Goal: Obtain resource: Download file/media

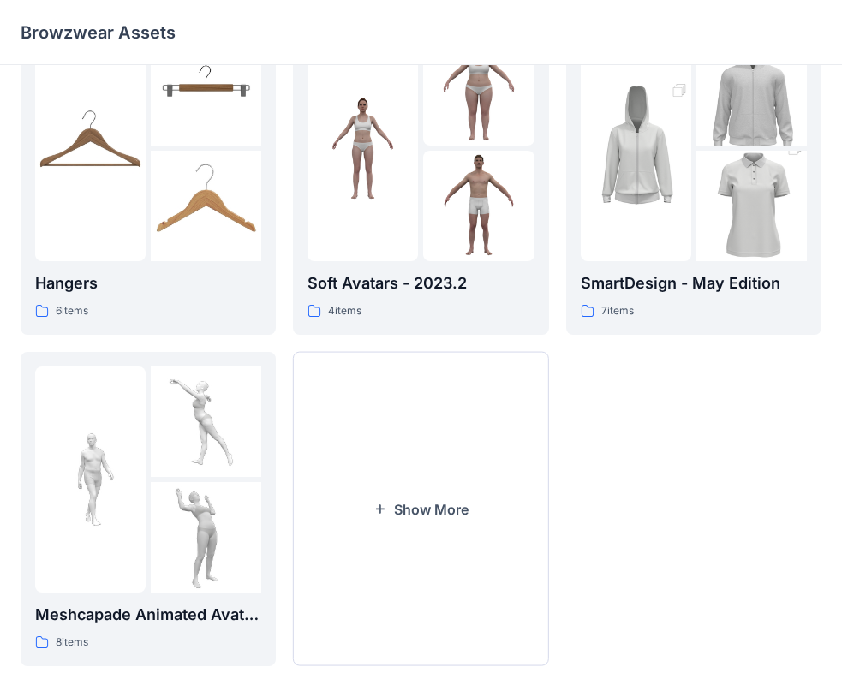
scroll to position [425, 0]
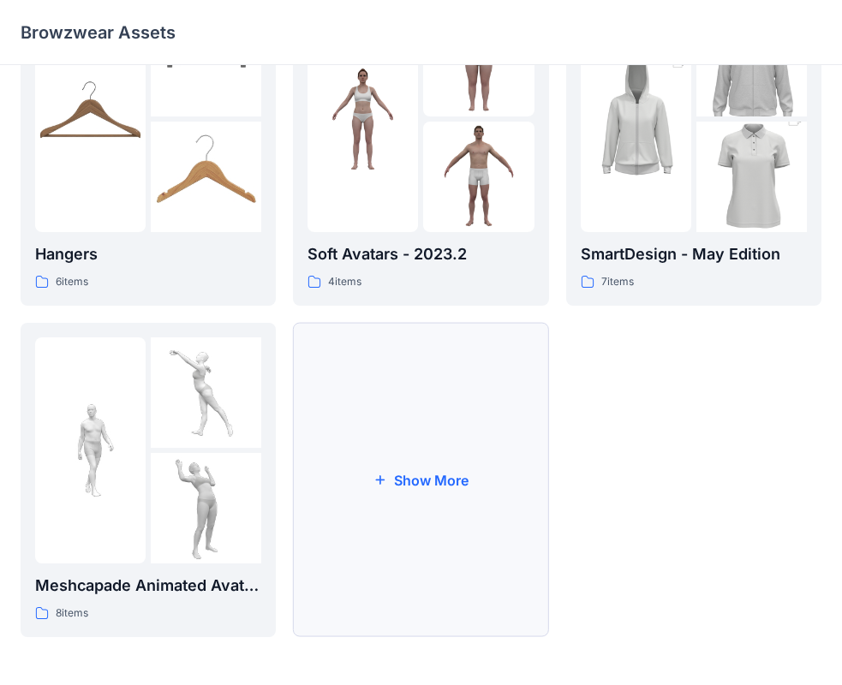
click at [420, 517] on button "Show More" at bounding box center [420, 480] width 255 height 314
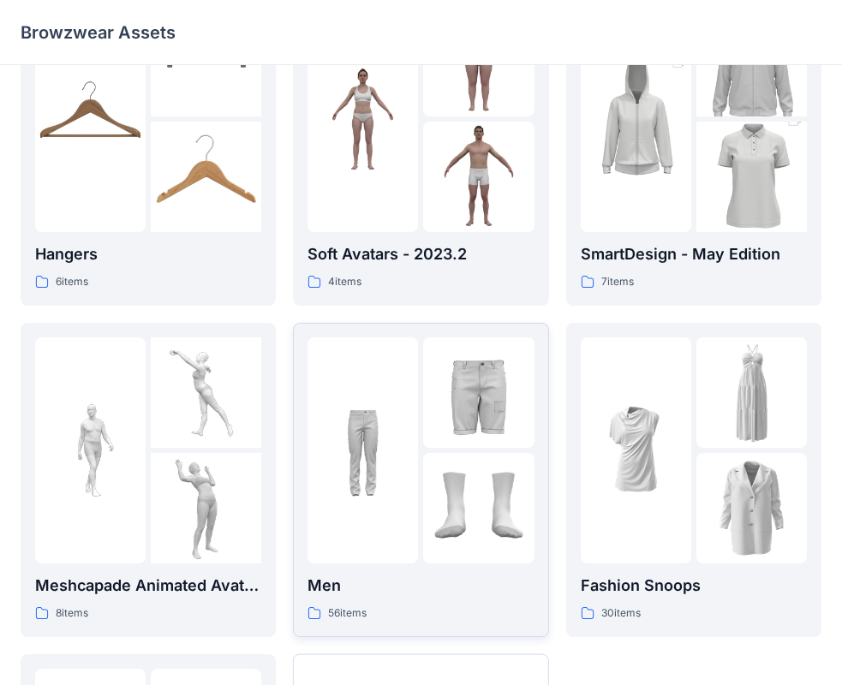
scroll to position [756, 0]
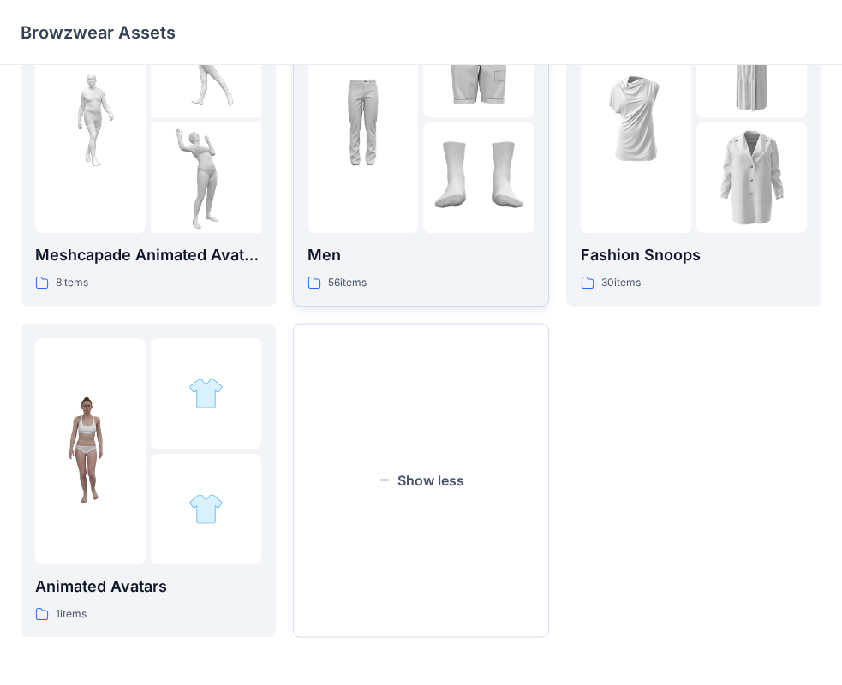
click at [386, 181] on div at bounding box center [362, 120] width 110 height 226
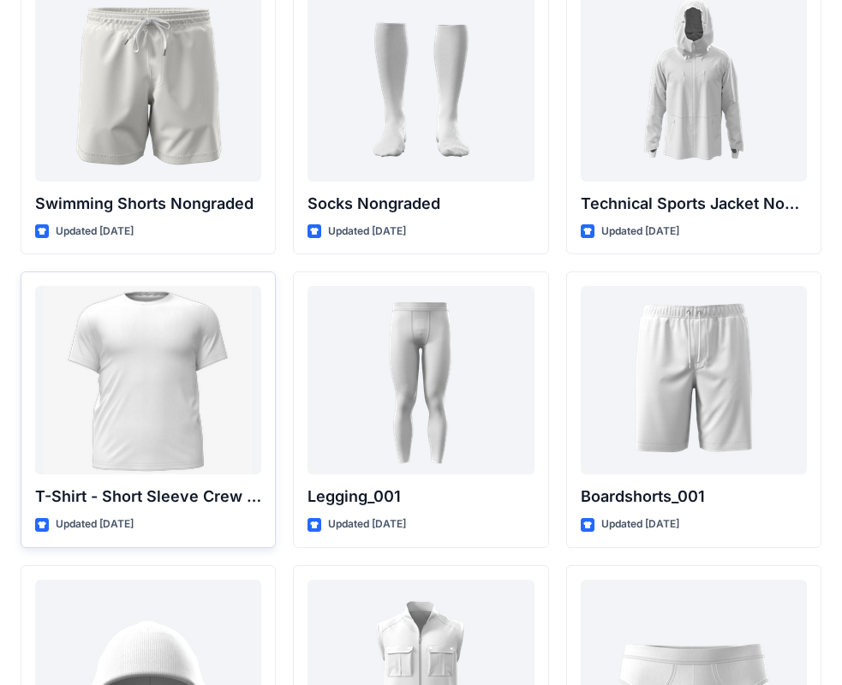
scroll to position [2728, 0]
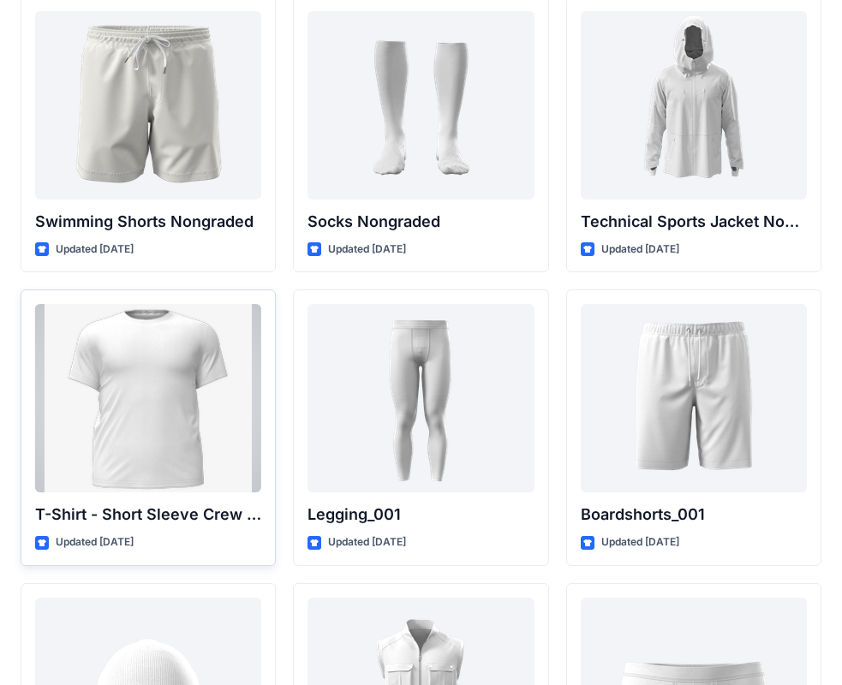
click at [186, 371] on div at bounding box center [148, 398] width 226 height 188
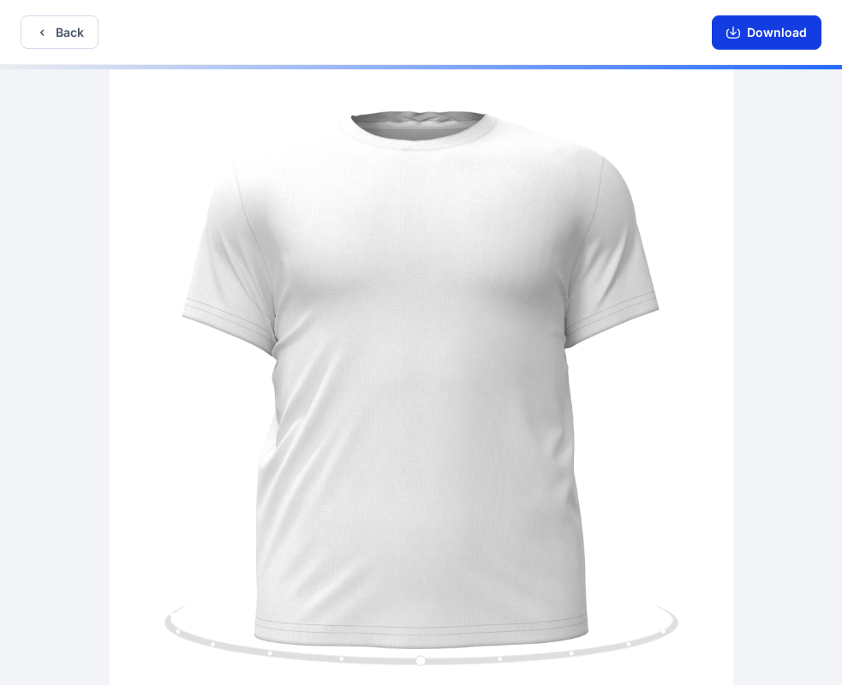
click at [762, 24] on button "Download" at bounding box center [766, 32] width 110 height 34
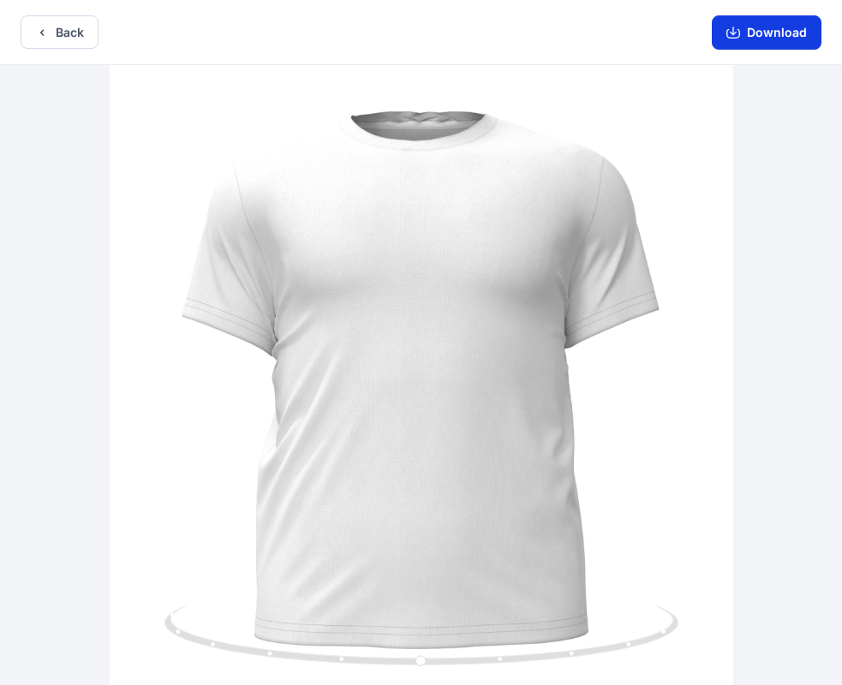
click at [761, 33] on button "Download" at bounding box center [766, 32] width 110 height 34
click at [63, 36] on button "Back" at bounding box center [60, 31] width 78 height 33
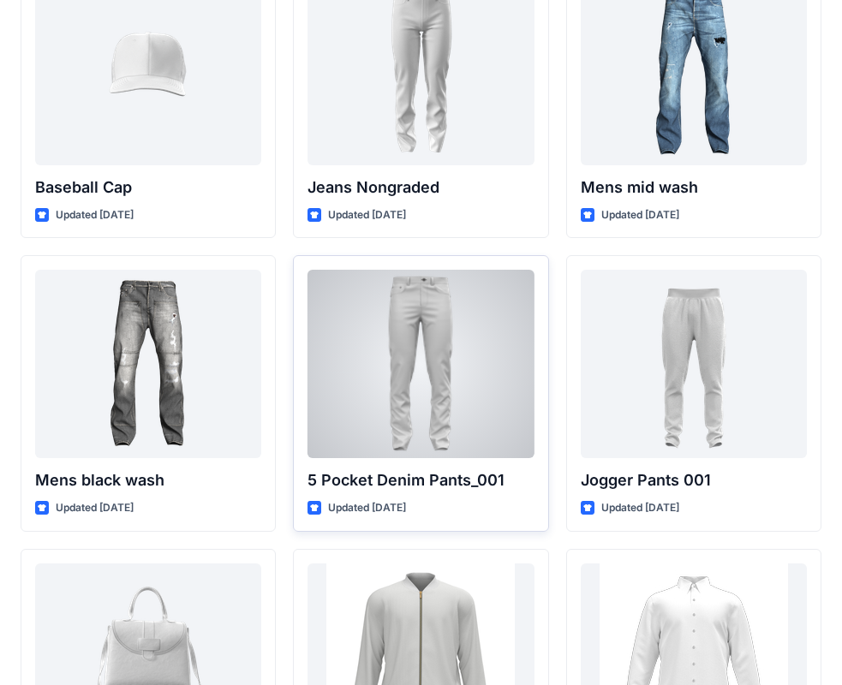
scroll to position [246, 0]
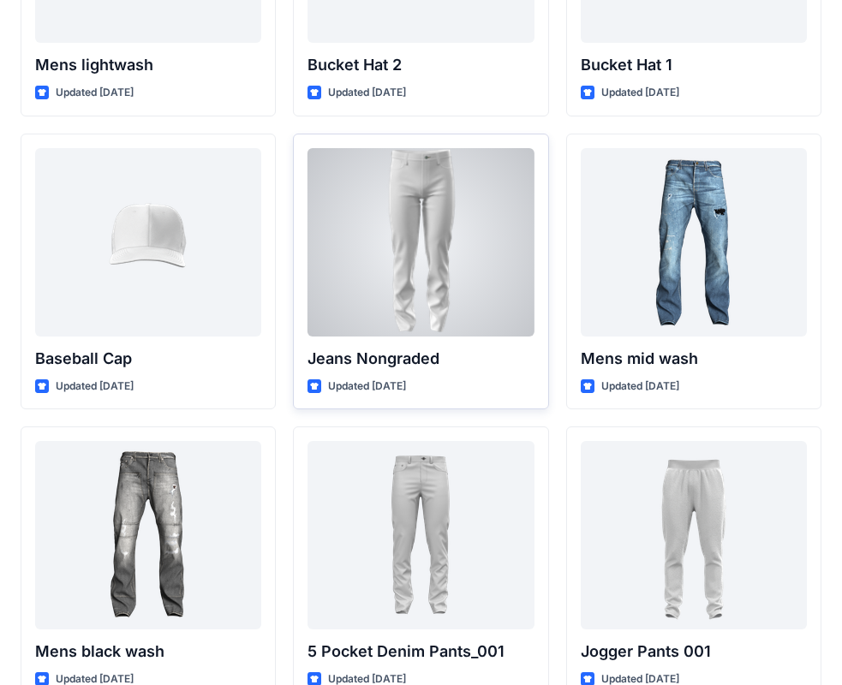
click at [443, 272] on div at bounding box center [420, 242] width 226 height 188
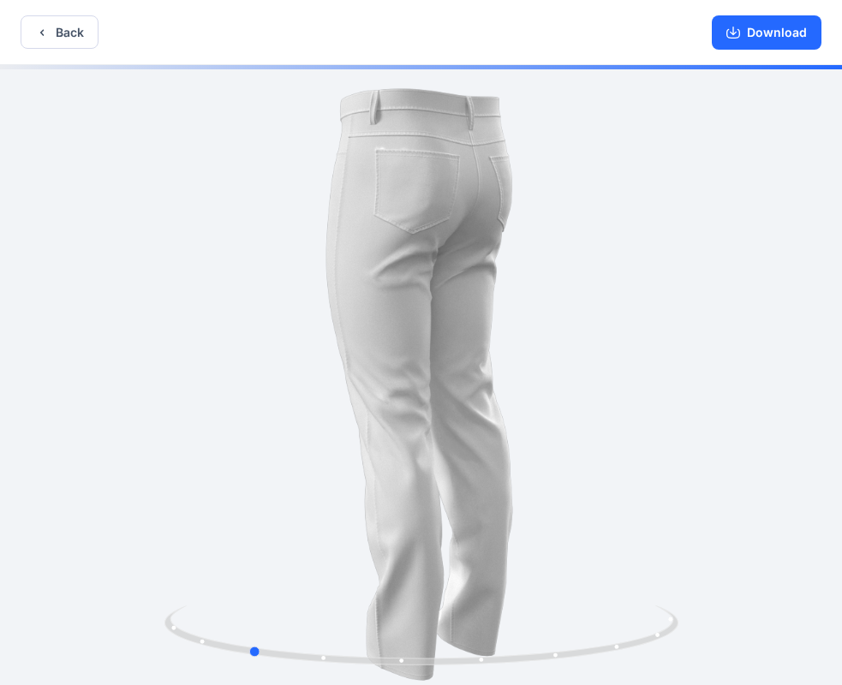
drag, startPoint x: 485, startPoint y: 295, endPoint x: 313, endPoint y: 289, distance: 172.2
click at [313, 289] on div at bounding box center [421, 376] width 842 height 623
drag, startPoint x: 580, startPoint y: 301, endPoint x: 563, endPoint y: 300, distance: 17.1
click at [577, 301] on div at bounding box center [421, 376] width 842 height 623
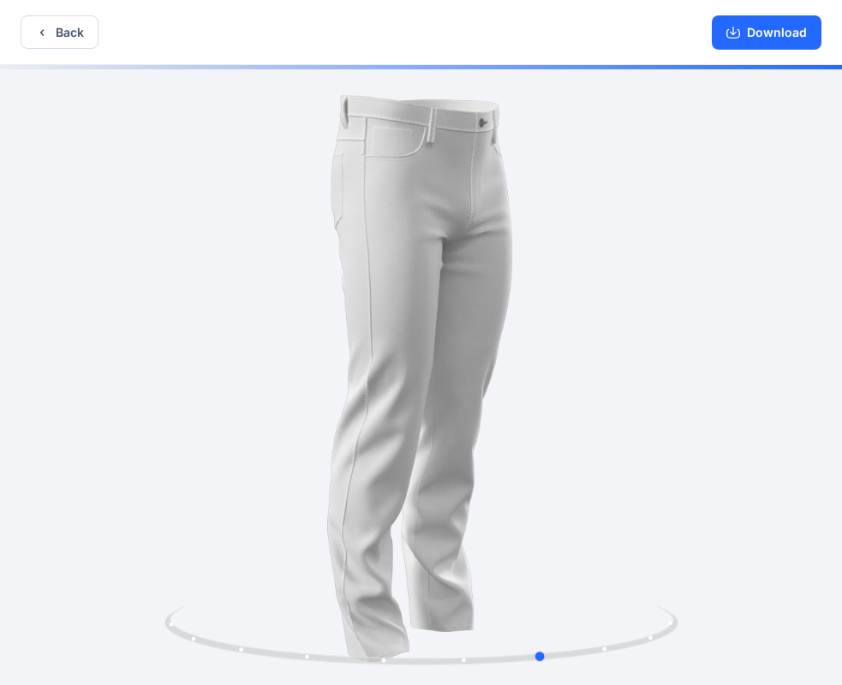
drag, startPoint x: 563, startPoint y: 300, endPoint x: 367, endPoint y: 280, distance: 197.1
click at [345, 317] on div at bounding box center [421, 376] width 842 height 623
click at [52, 28] on button "Back" at bounding box center [60, 31] width 78 height 33
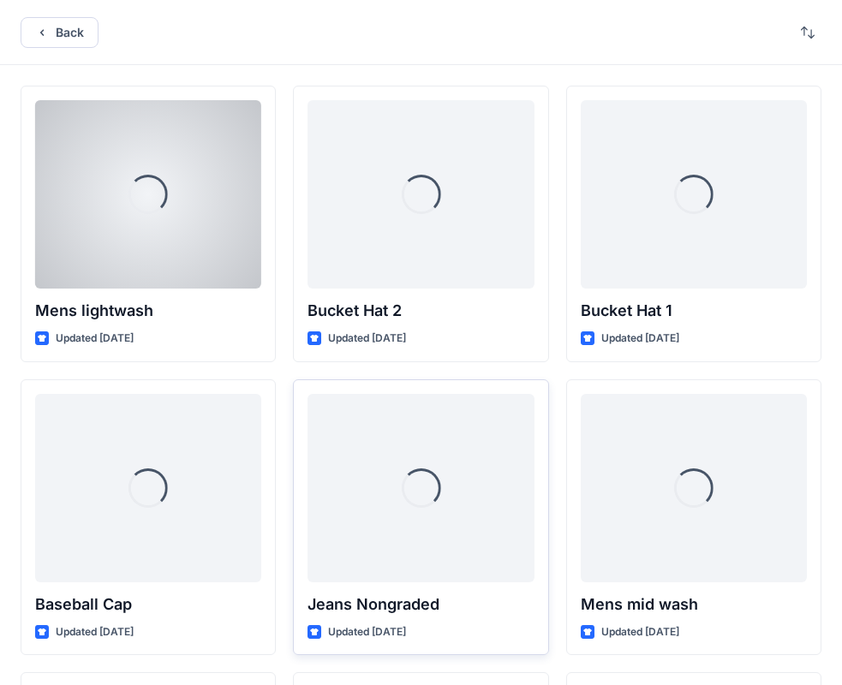
scroll to position [246, 0]
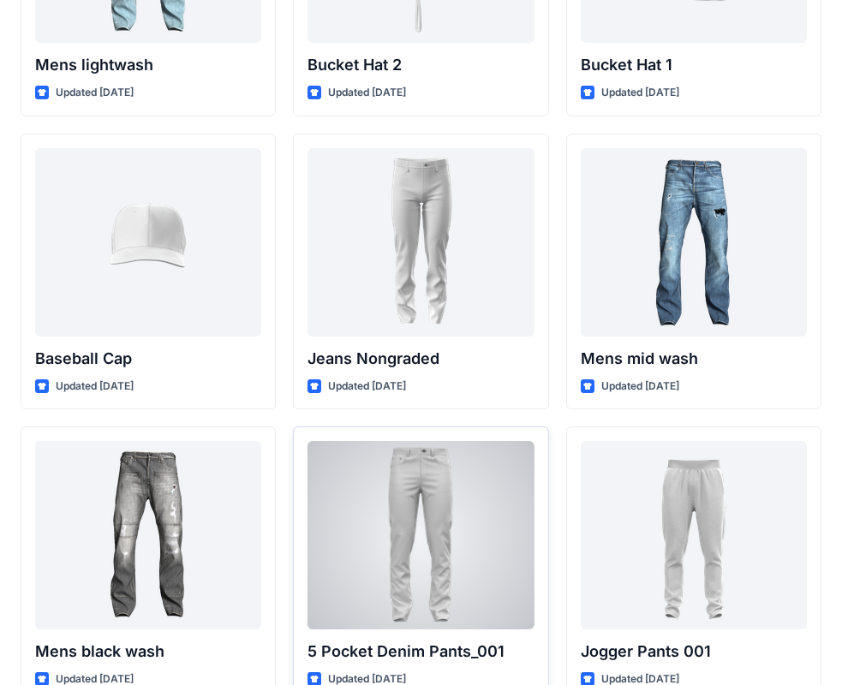
click at [443, 485] on div at bounding box center [420, 535] width 226 height 188
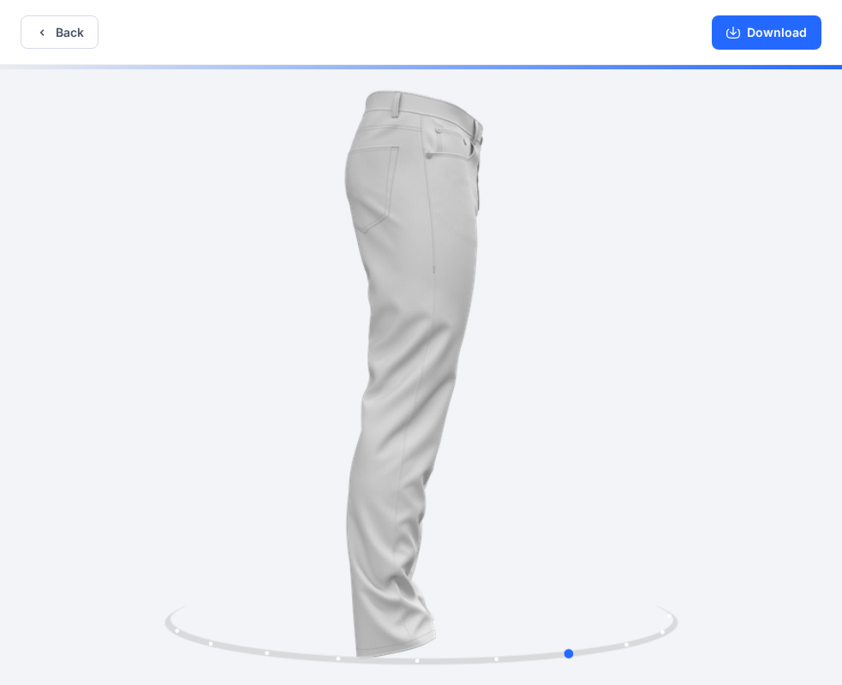
drag, startPoint x: 515, startPoint y: 306, endPoint x: 155, endPoint y: 310, distance: 360.4
click at [155, 310] on div at bounding box center [421, 376] width 842 height 623
click at [57, 19] on button "Back" at bounding box center [60, 31] width 78 height 33
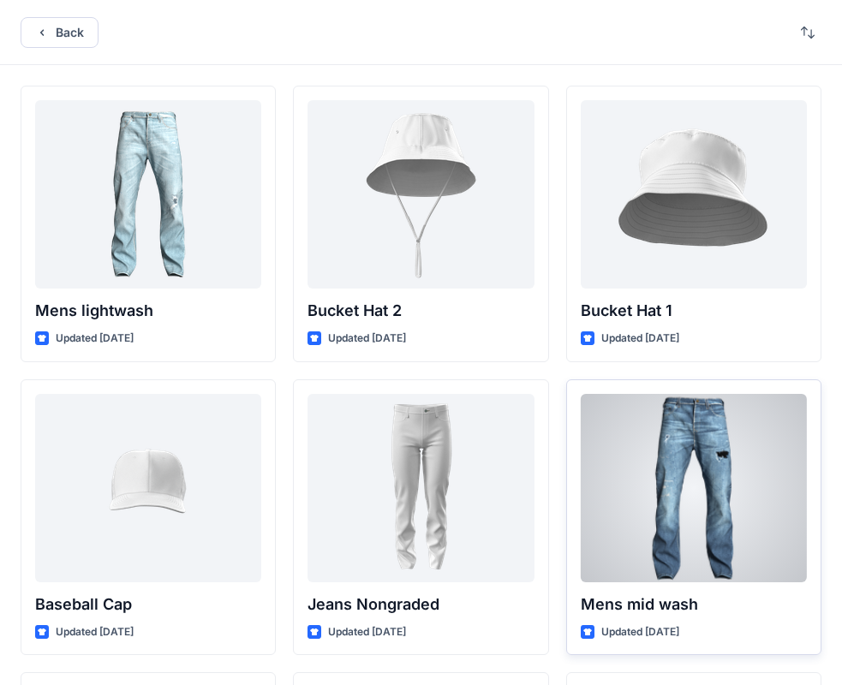
click at [663, 416] on div at bounding box center [693, 488] width 226 height 188
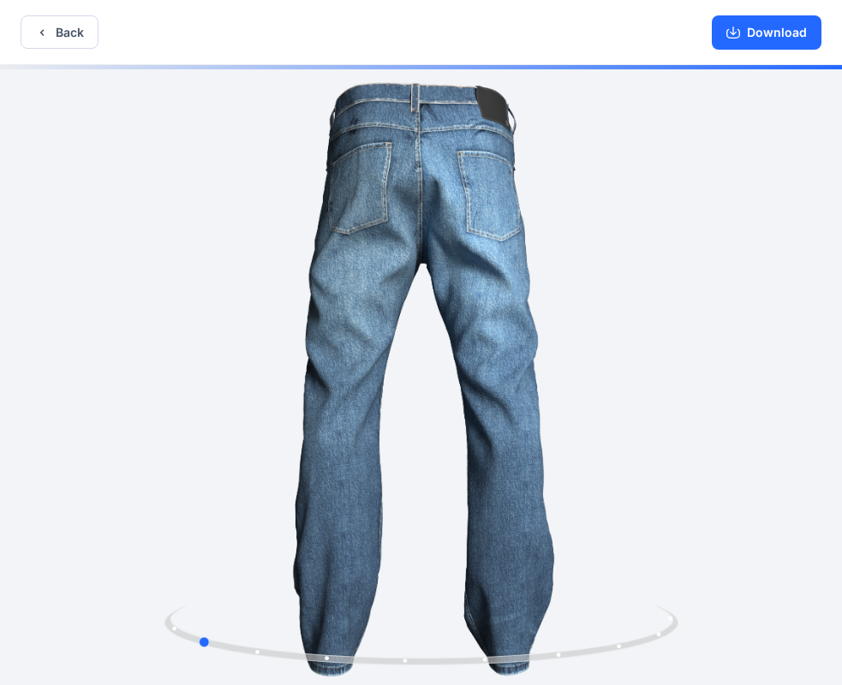
drag, startPoint x: 502, startPoint y: 313, endPoint x: 382, endPoint y: 301, distance: 120.4
click at [284, 336] on div at bounding box center [421, 376] width 842 height 623
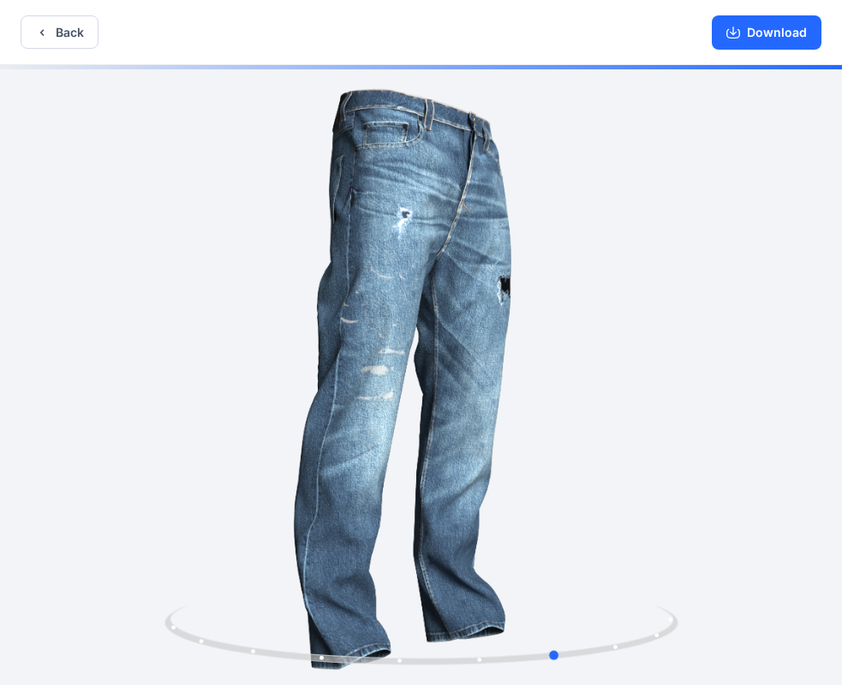
drag, startPoint x: 485, startPoint y: 283, endPoint x: 295, endPoint y: 310, distance: 191.0
click at [295, 310] on div at bounding box center [421, 376] width 842 height 623
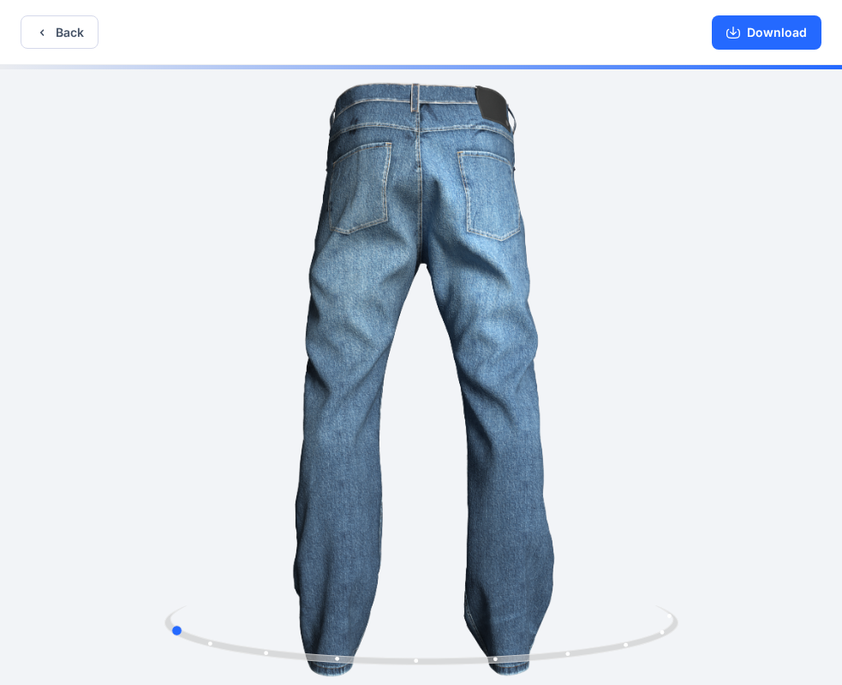
drag, startPoint x: 470, startPoint y: 299, endPoint x: 624, endPoint y: 316, distance: 155.0
click at [624, 316] on div at bounding box center [421, 376] width 842 height 623
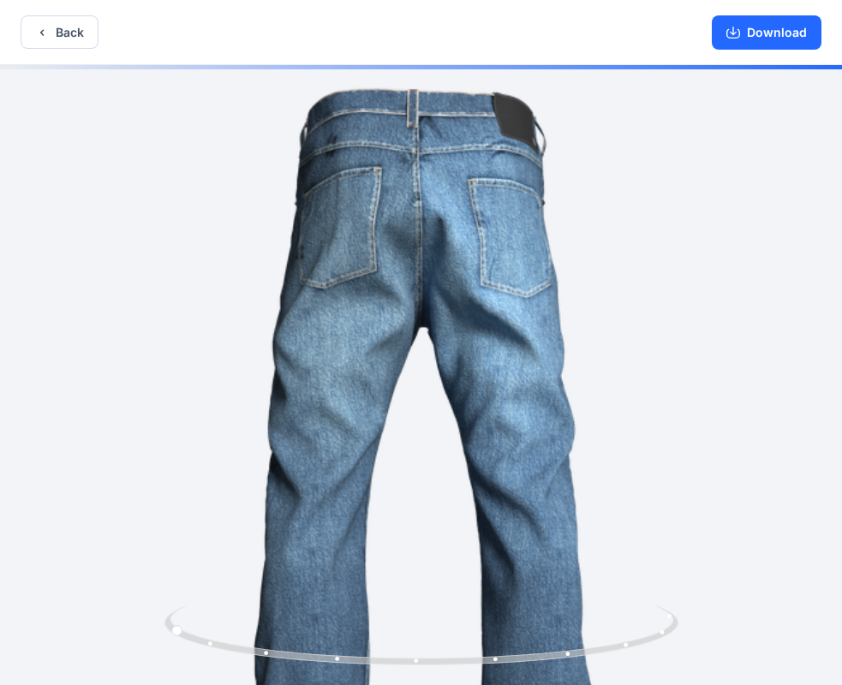
drag, startPoint x: 481, startPoint y: 141, endPoint x: 489, endPoint y: 447, distance: 305.7
click at [517, 597] on img at bounding box center [421, 477] width 824 height 824
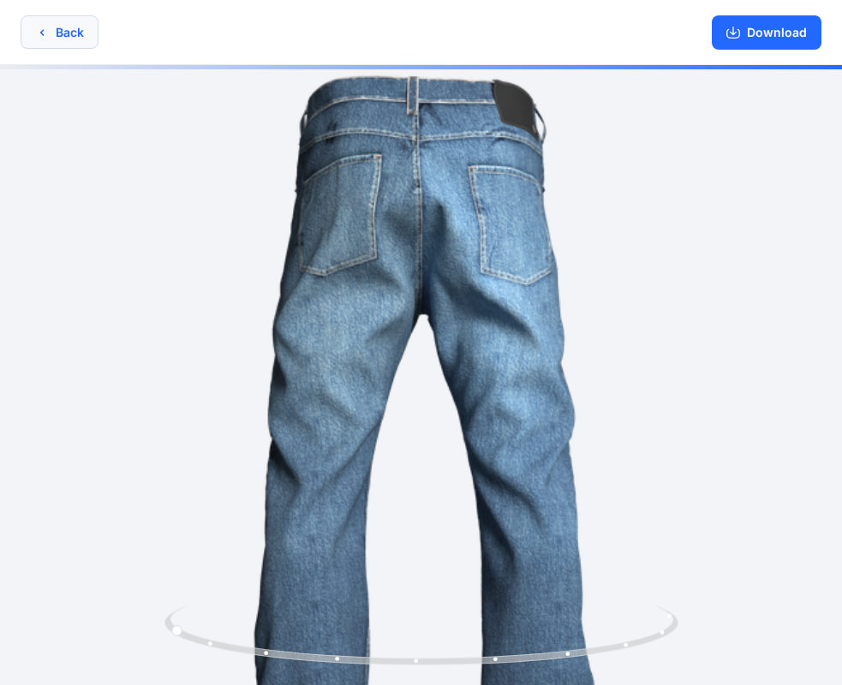
click at [64, 33] on button "Back" at bounding box center [60, 31] width 78 height 33
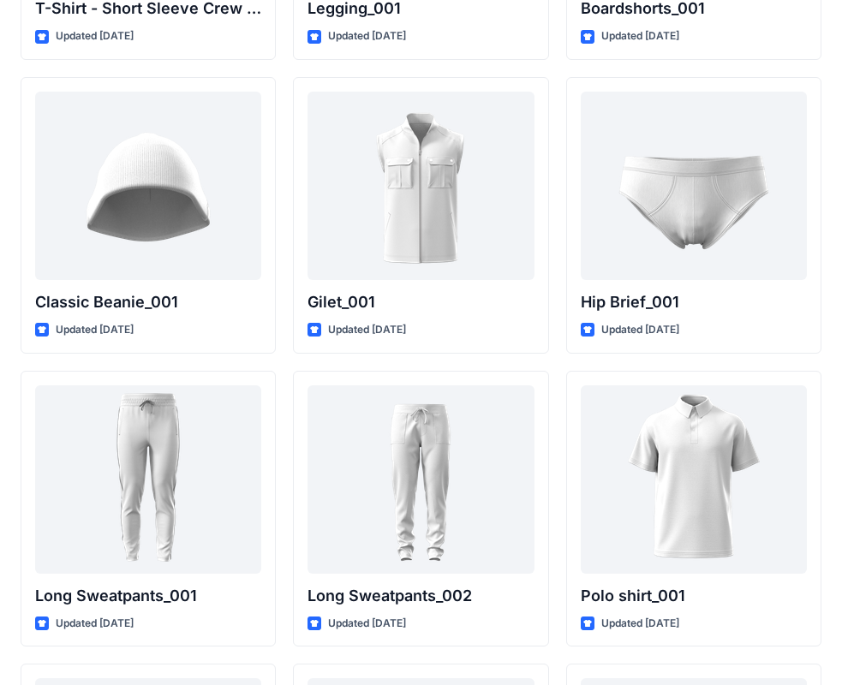
scroll to position [3253, 0]
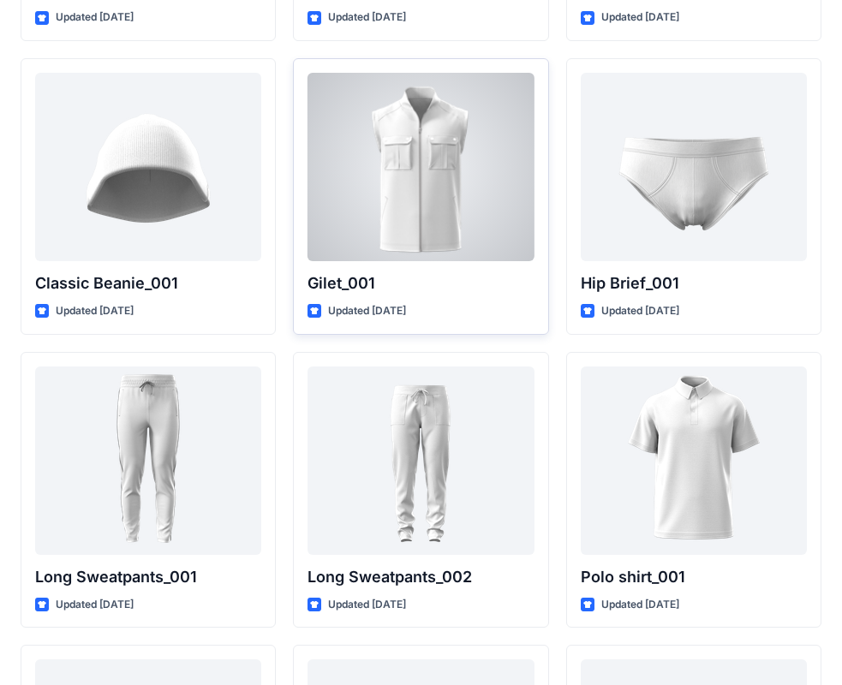
click at [392, 221] on div at bounding box center [420, 167] width 226 height 188
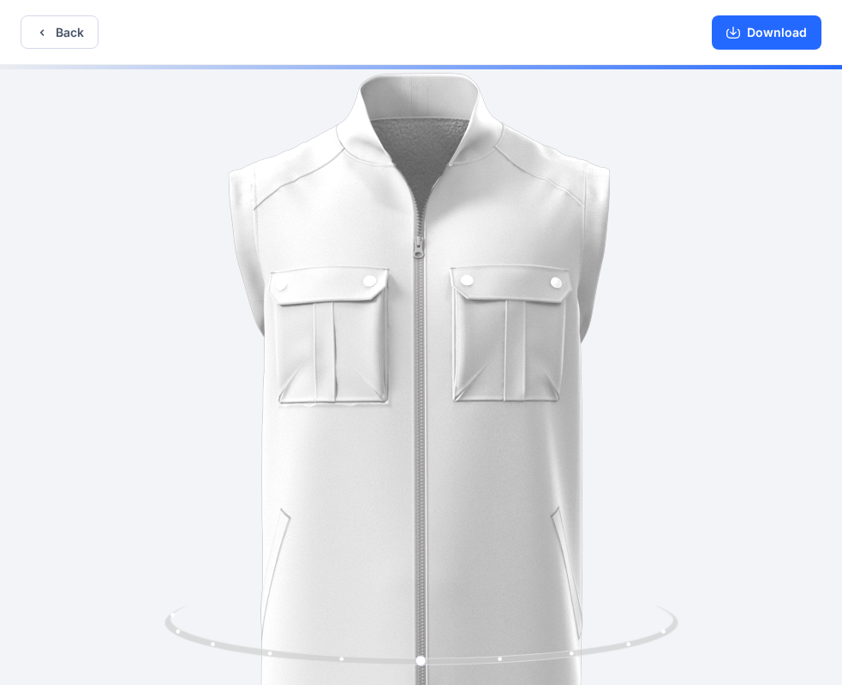
drag, startPoint x: 585, startPoint y: 283, endPoint x: 518, endPoint y: 300, distance: 68.7
click at [518, 300] on img at bounding box center [421, 392] width 822 height 822
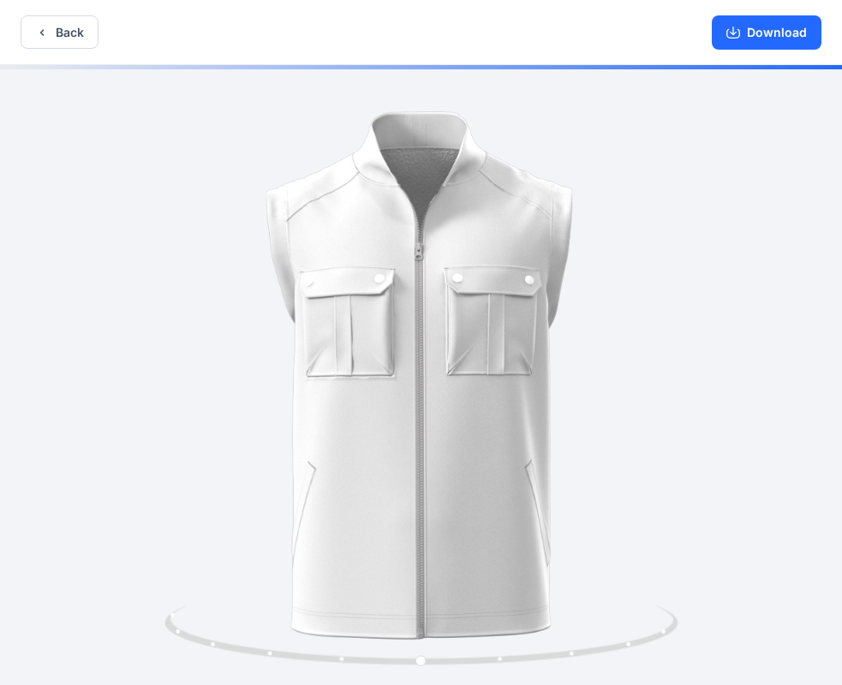
drag, startPoint x: 616, startPoint y: 396, endPoint x: 435, endPoint y: 384, distance: 181.0
click at [435, 384] on img at bounding box center [421, 368] width 660 height 660
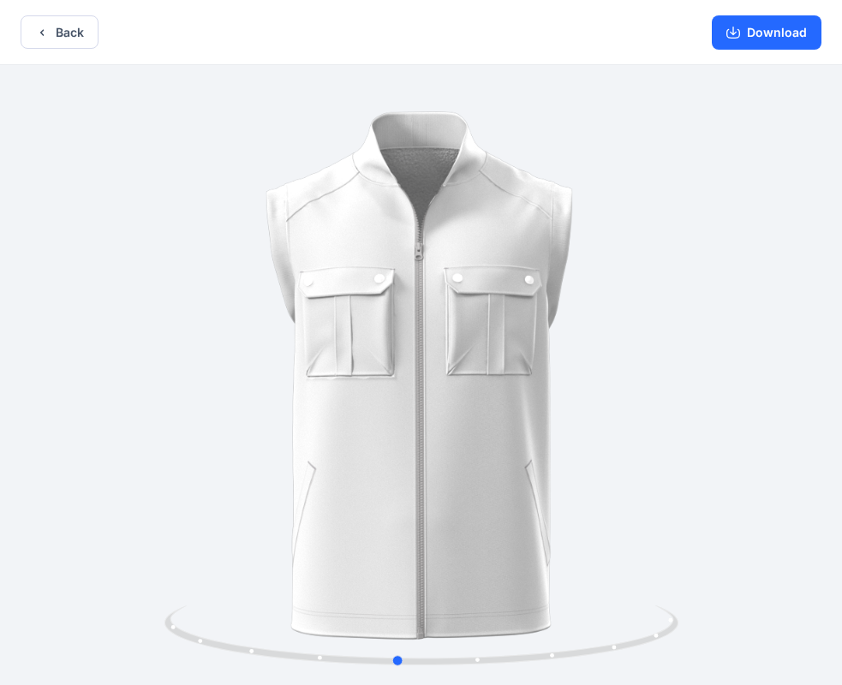
drag, startPoint x: 425, startPoint y: 659, endPoint x: 407, endPoint y: 568, distance: 93.5
click at [407, 568] on div at bounding box center [421, 376] width 842 height 623
click at [749, 27] on button "Download" at bounding box center [766, 32] width 110 height 34
click at [85, 42] on button "Back" at bounding box center [60, 31] width 78 height 33
